Goal: Transaction & Acquisition: Download file/media

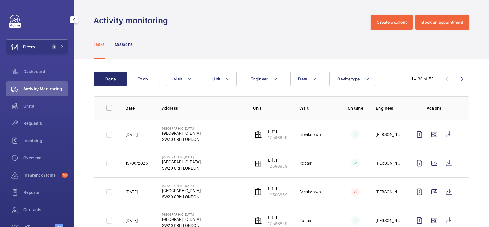
click at [53, 44] on button "Filters 1" at bounding box center [37, 47] width 62 height 15
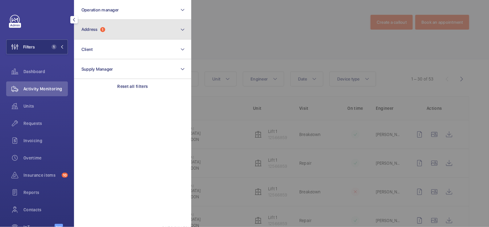
click at [101, 36] on button "Address 1" at bounding box center [132, 30] width 117 height 20
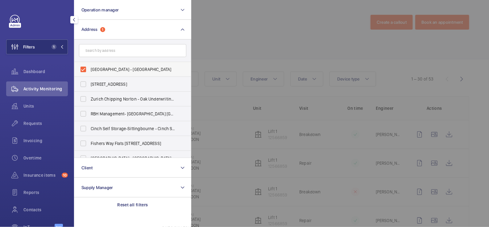
click at [105, 64] on label "[GEOGRAPHIC_DATA] - [GEOGRAPHIC_DATA]" at bounding box center [127, 69] width 107 height 15
click at [90, 64] on input "[GEOGRAPHIC_DATA] - [GEOGRAPHIC_DATA]" at bounding box center [83, 69] width 12 height 12
checkbox input "false"
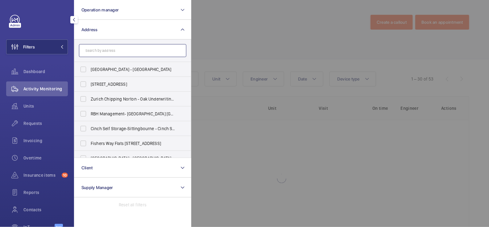
click at [109, 49] on input "text" at bounding box center [132, 50] width 107 height 13
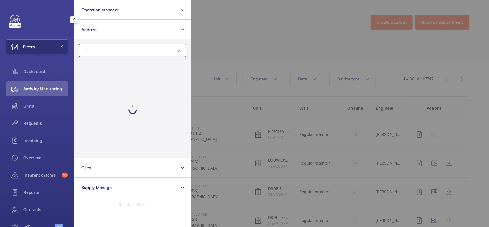
type input "b"
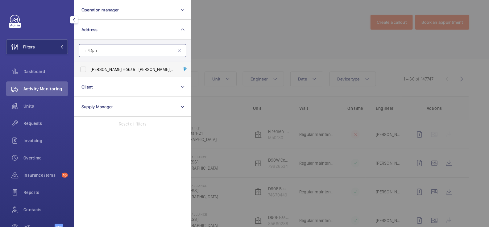
type input "n4 2ph"
click at [114, 66] on span "[PERSON_NAME] House - [PERSON_NAME][GEOGRAPHIC_DATA]" at bounding box center [133, 69] width 85 height 6
click at [90, 66] on input "[PERSON_NAME] House - [PERSON_NAME][GEOGRAPHIC_DATA]" at bounding box center [83, 69] width 12 height 12
checkbox input "true"
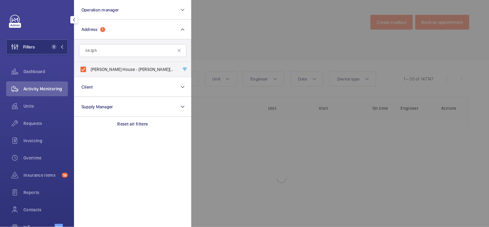
click at [211, 35] on div at bounding box center [435, 113] width 489 height 227
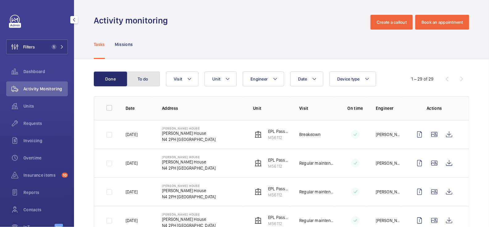
click at [141, 81] on button "To do" at bounding box center [143, 79] width 33 height 15
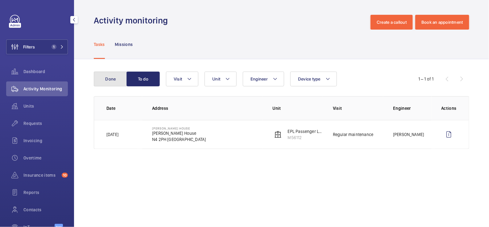
click at [109, 84] on button "Done" at bounding box center [110, 79] width 33 height 15
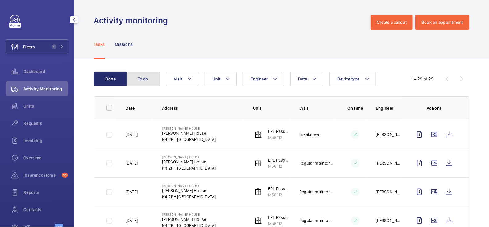
click at [146, 78] on button "To do" at bounding box center [143, 79] width 33 height 15
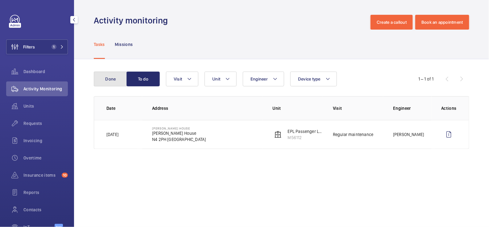
click at [118, 81] on button "Done" at bounding box center [110, 79] width 33 height 15
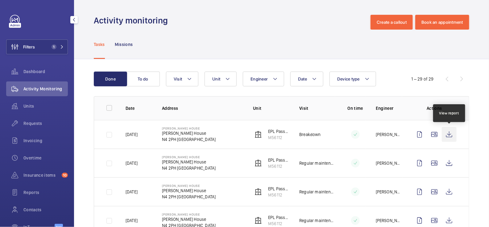
click at [451, 132] on wm-front-icon-button at bounding box center [449, 134] width 15 height 15
